Goal: Information Seeking & Learning: Find specific fact

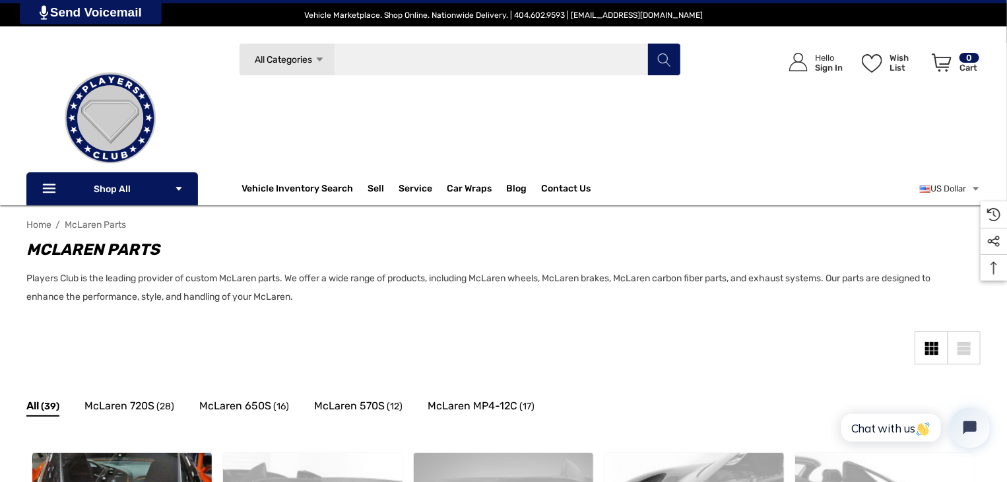
click at [427, 64] on input "Search" at bounding box center [460, 59] width 442 height 33
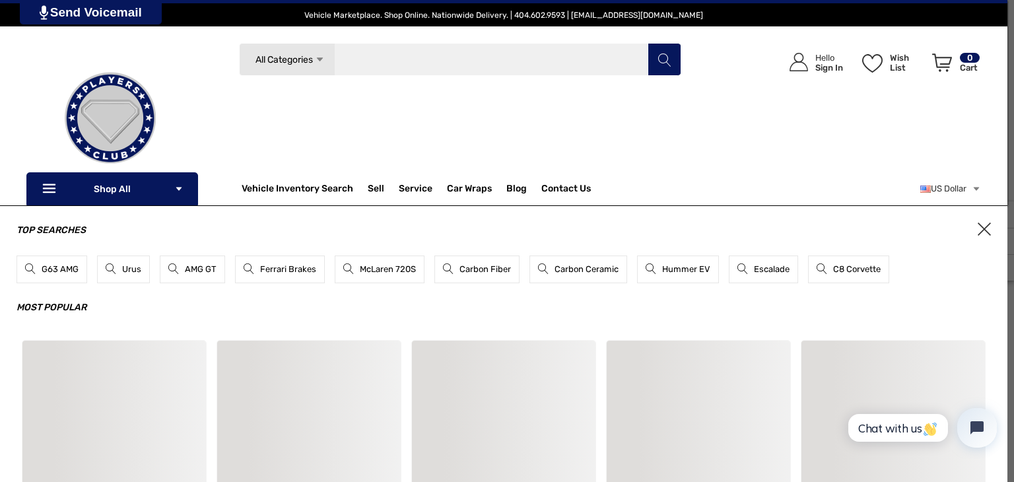
paste input "*********"
type input "*********"
click at [673, 53] on button "Search" at bounding box center [663, 59] width 33 height 33
